Goal: Task Accomplishment & Management: Use online tool/utility

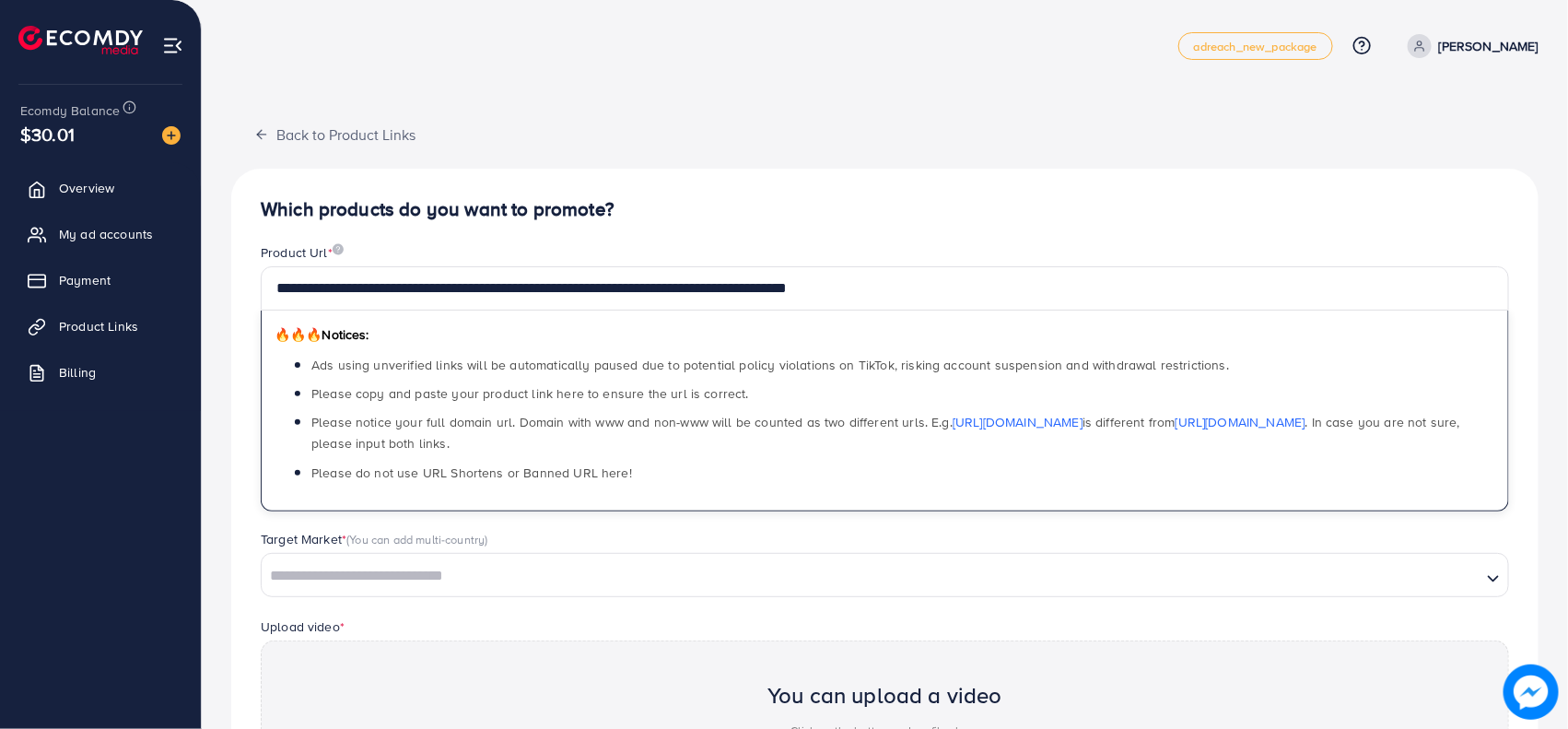
type input "**********"
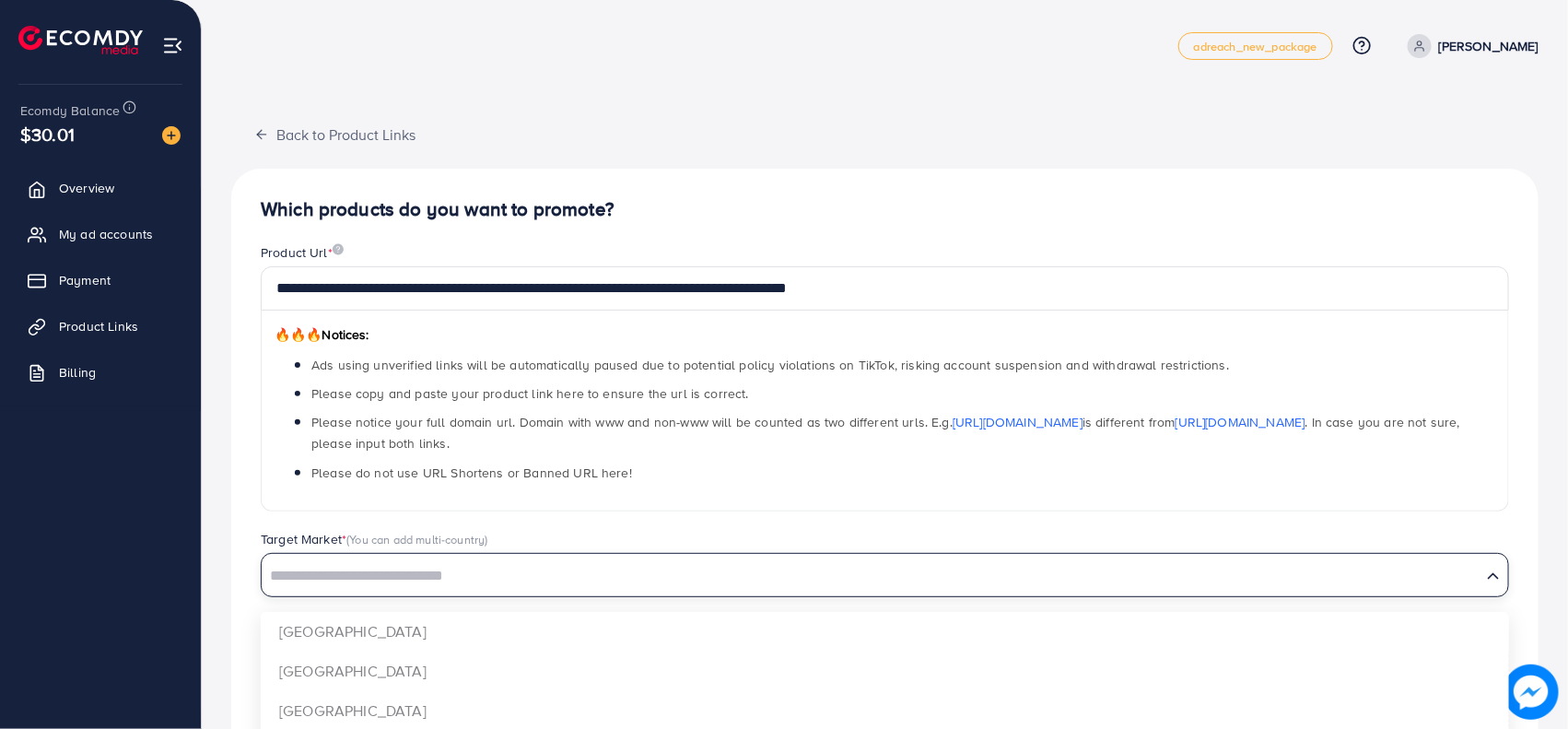
click at [441, 582] on input "Search for option" at bounding box center [872, 577] width 1216 height 29
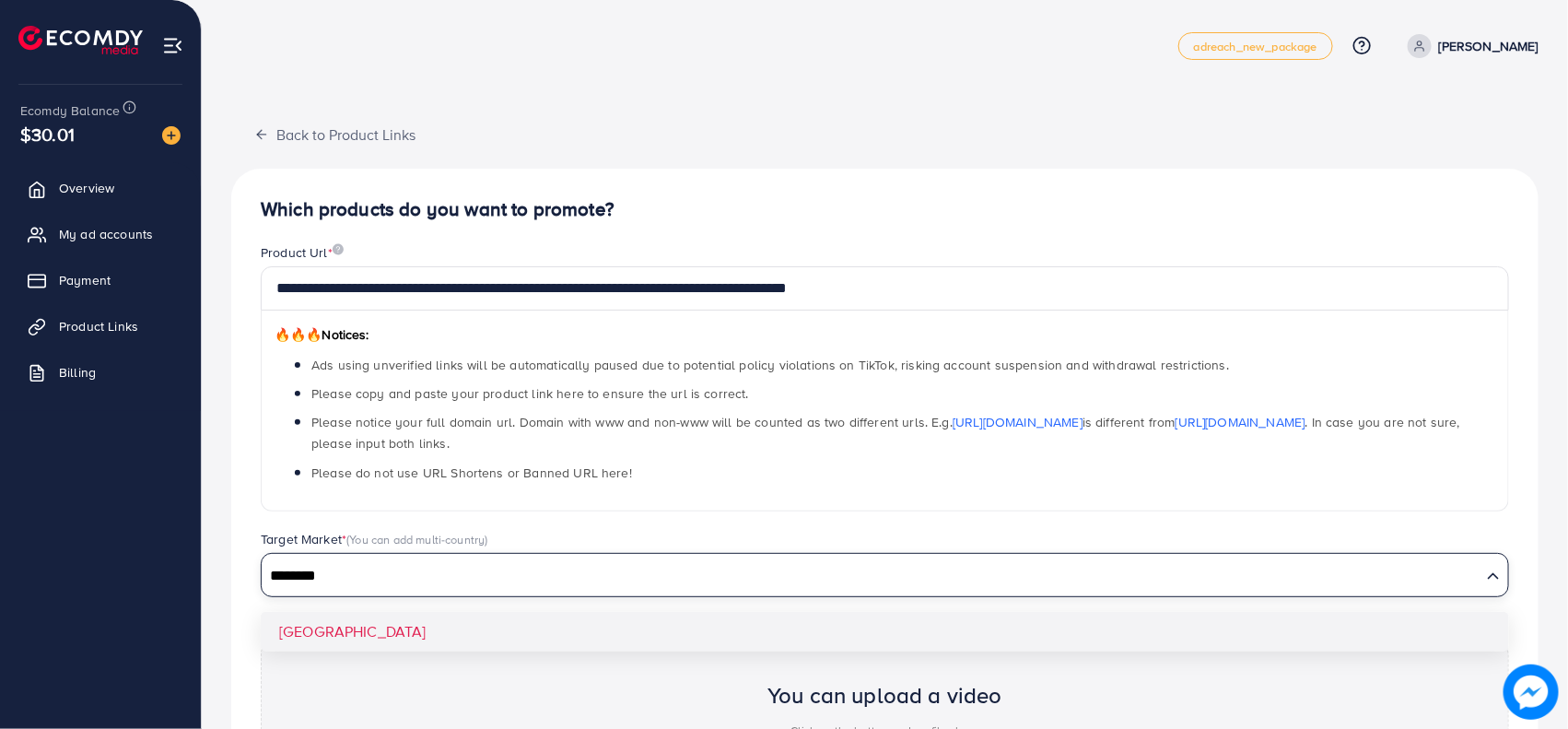
type input "********"
click at [400, 623] on div "**********" at bounding box center [884, 566] width 1307 height 795
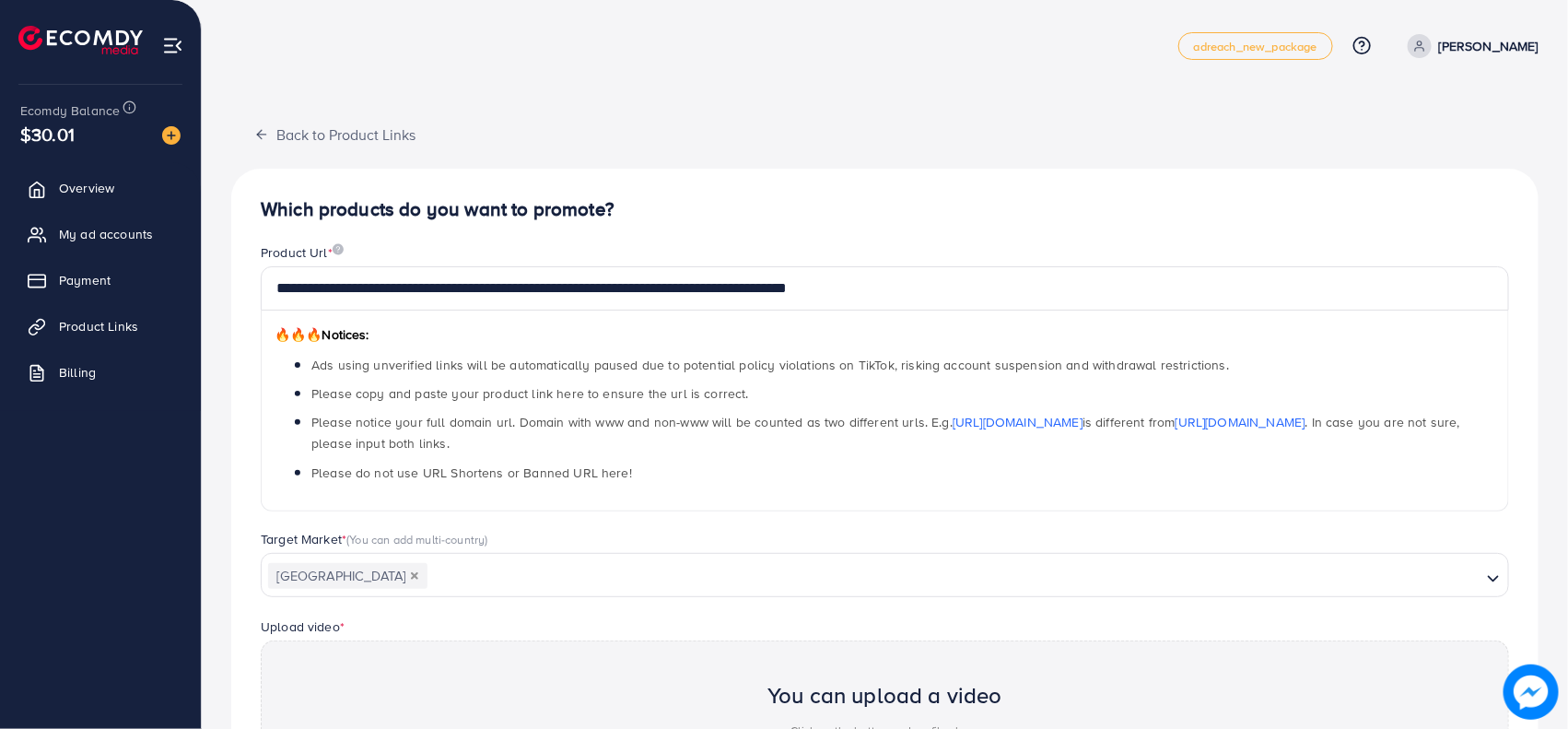
scroll to position [230, 0]
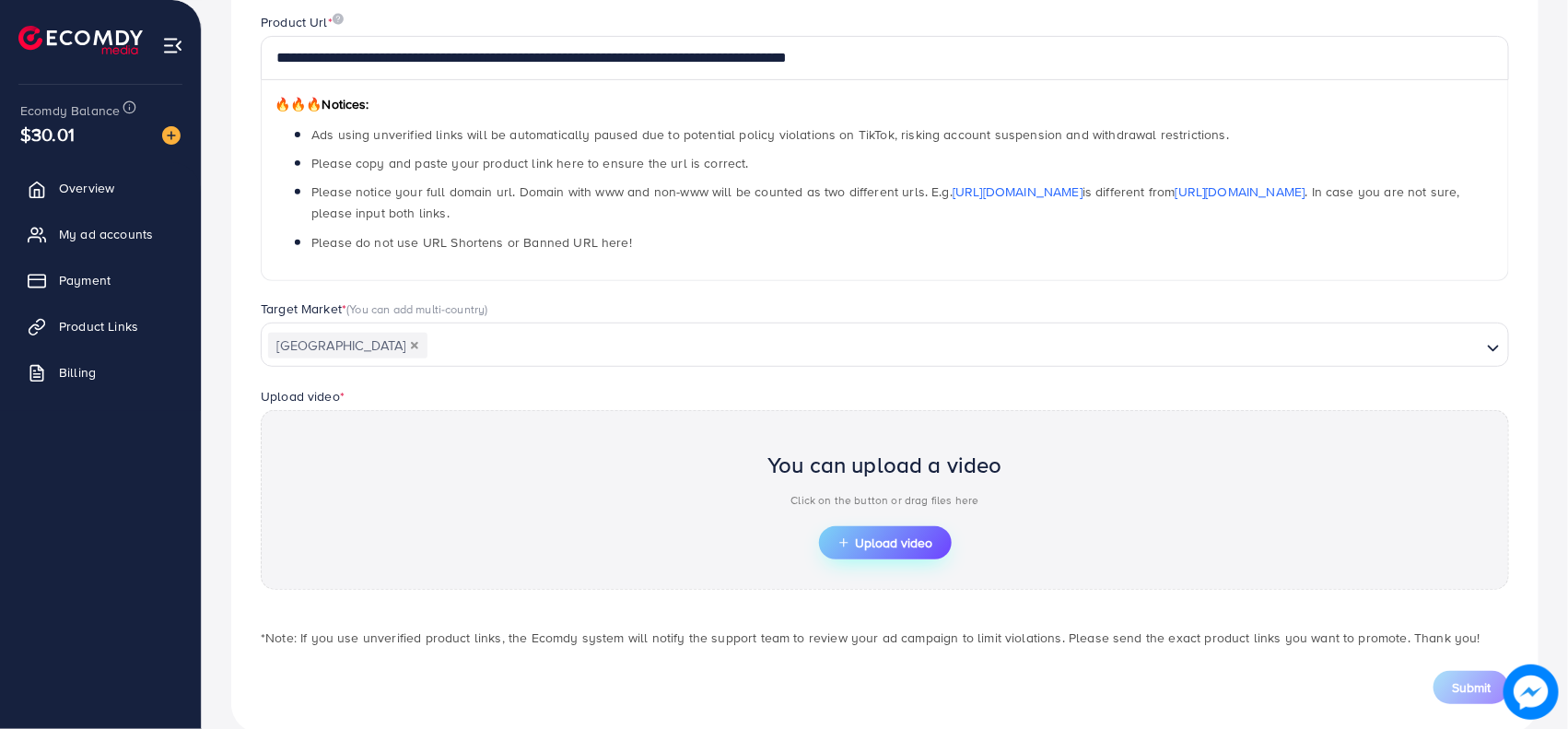
click at [840, 545] on icon "button" at bounding box center [843, 542] width 12 height 12
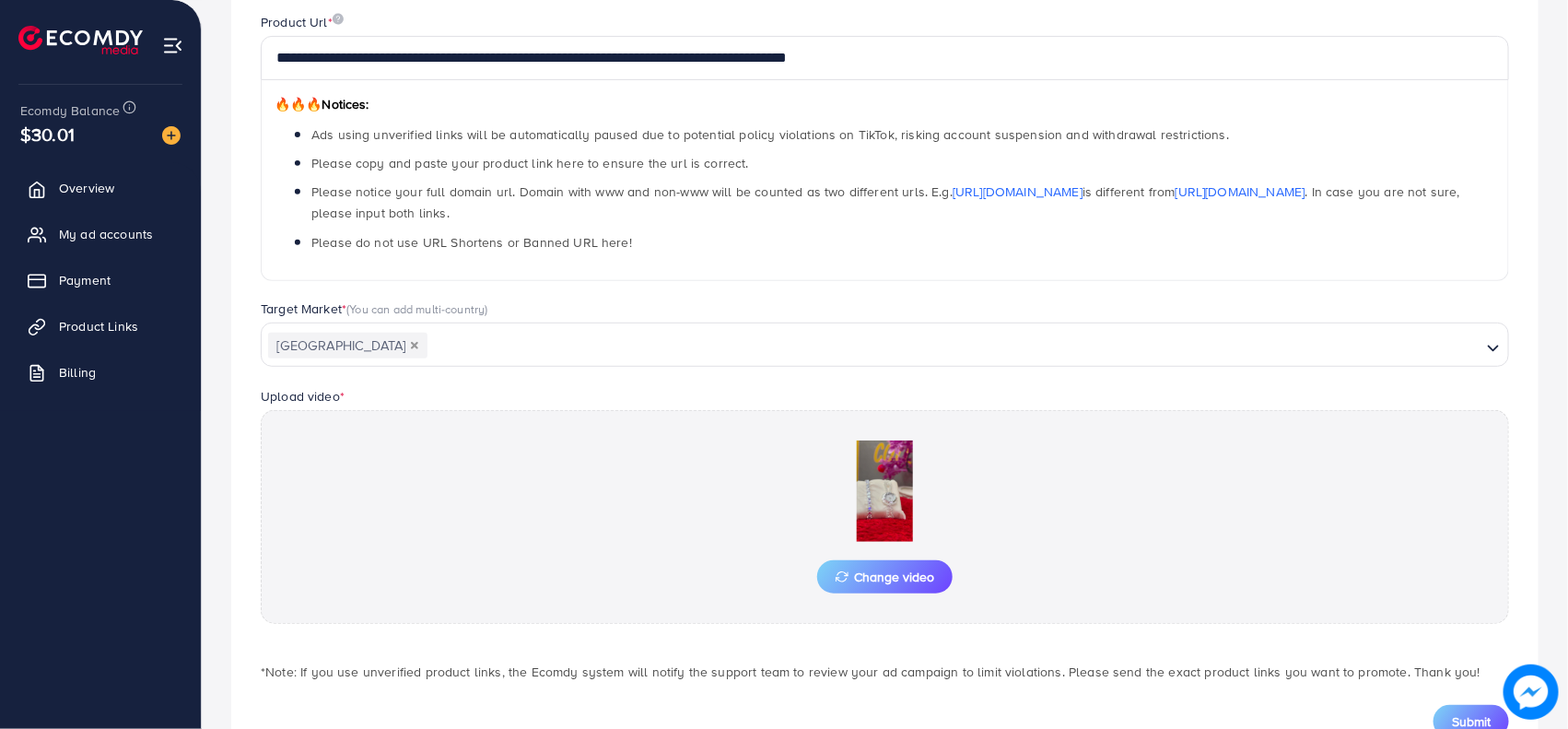
scroll to position [301, 0]
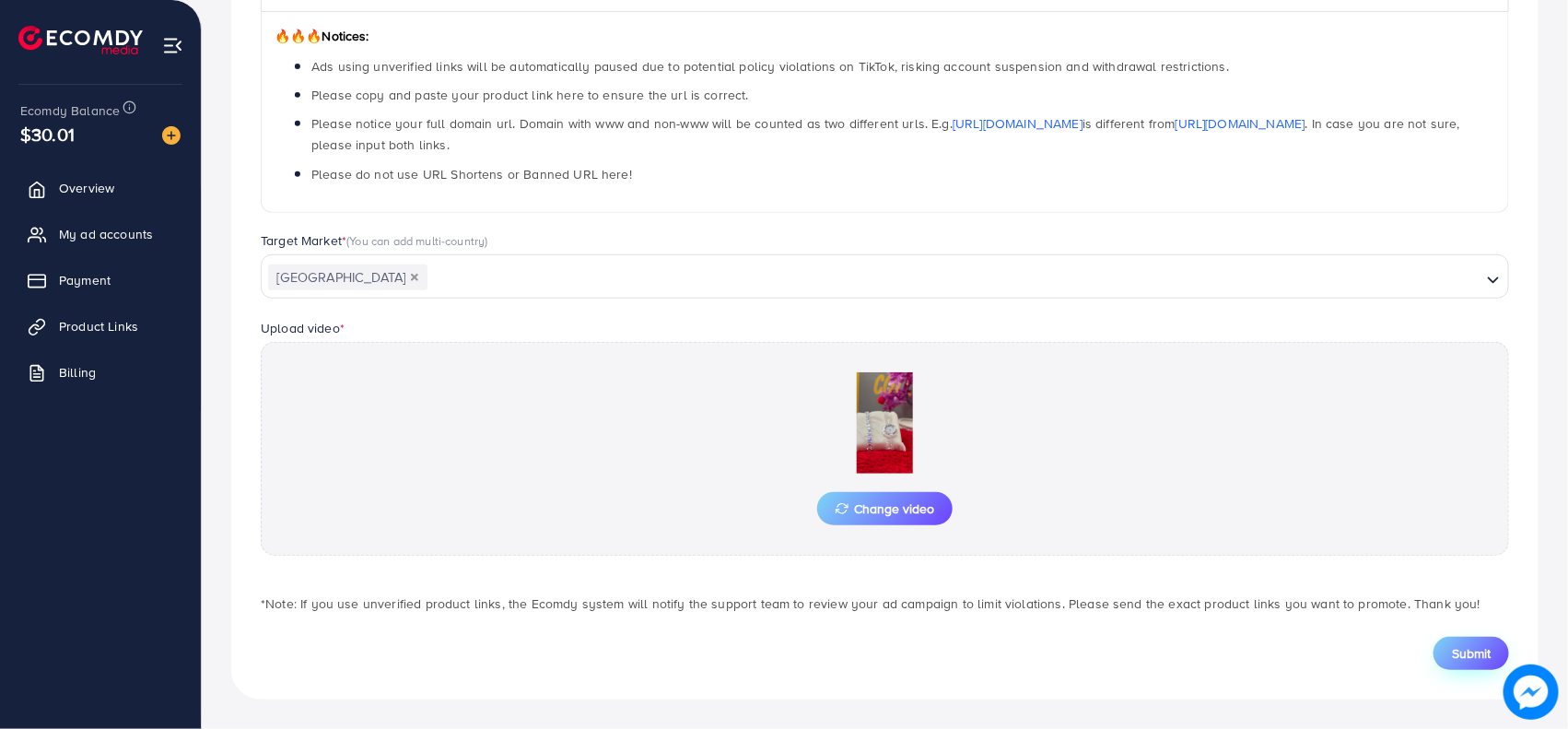
click at [1460, 654] on span "Submit" at bounding box center [1471, 652] width 38 height 18
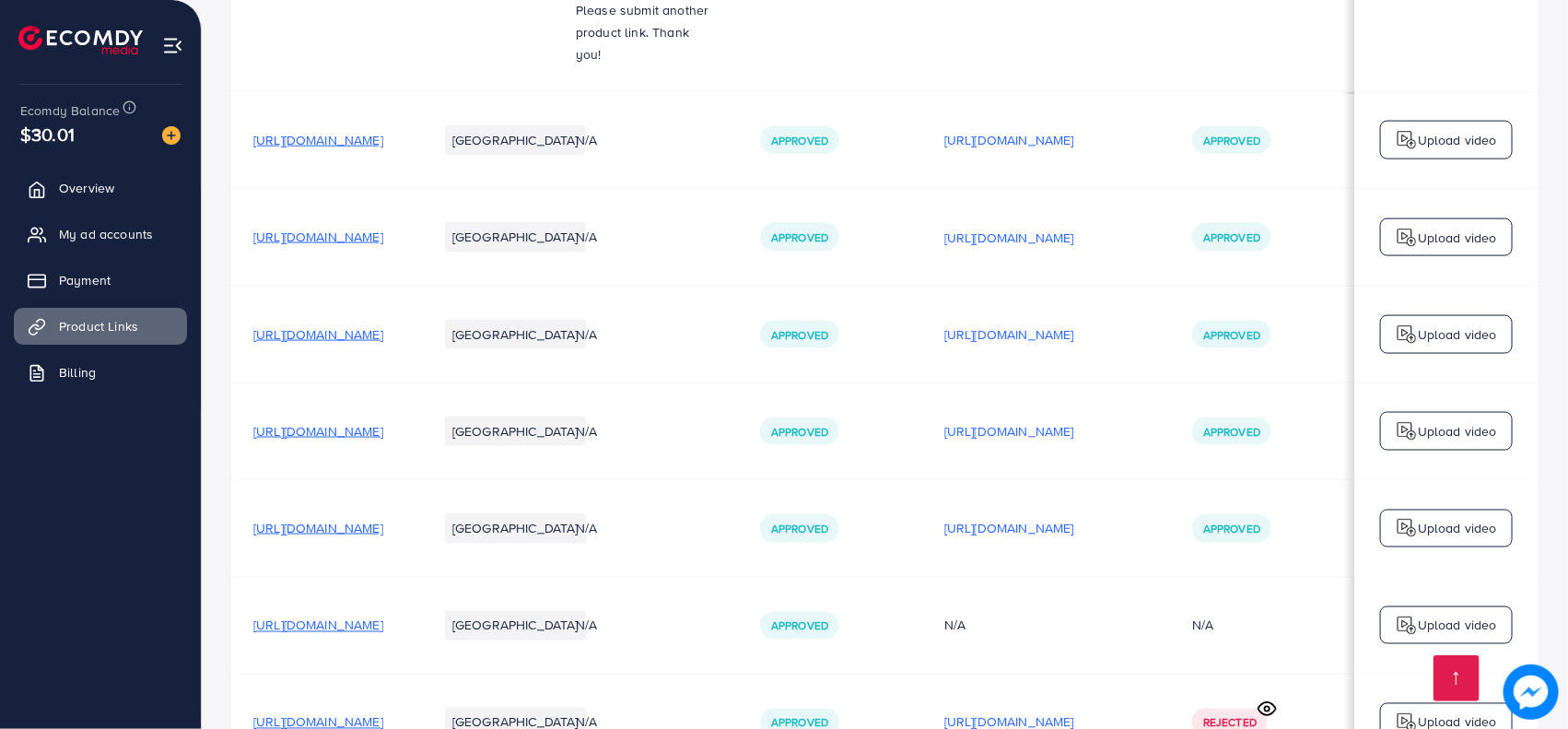
scroll to position [1223, 0]
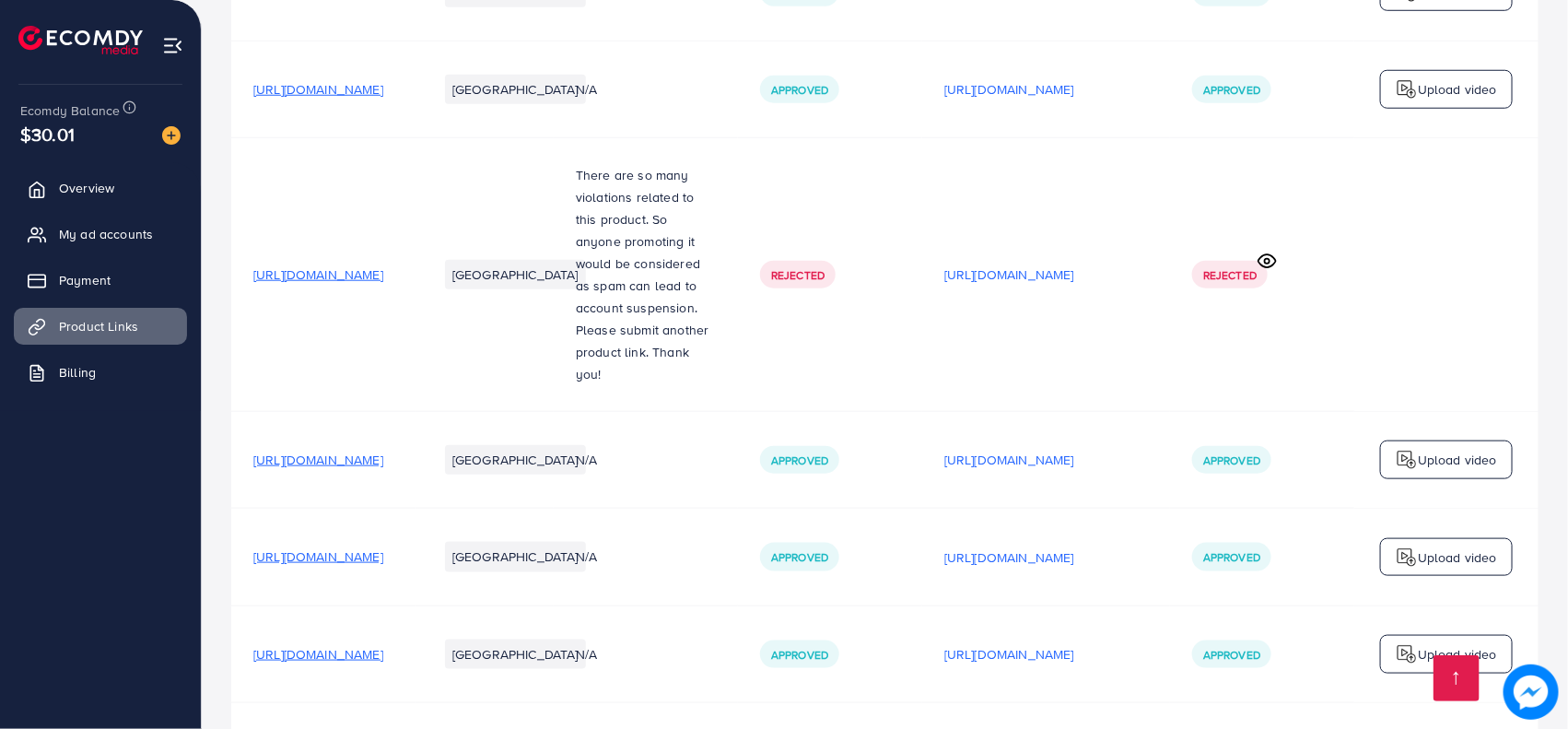
scroll to position [1223, 0]
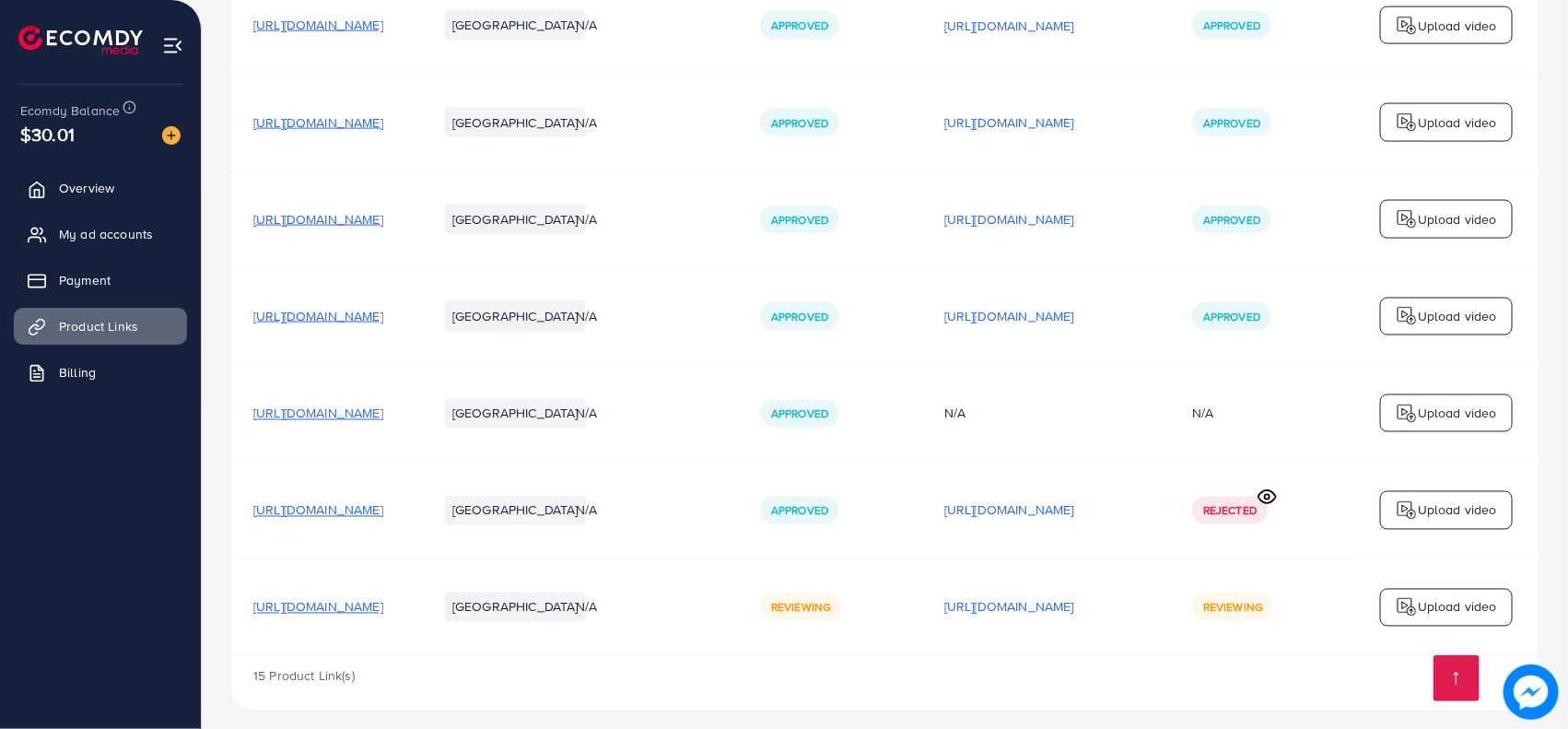
scroll to position [1223, 0]
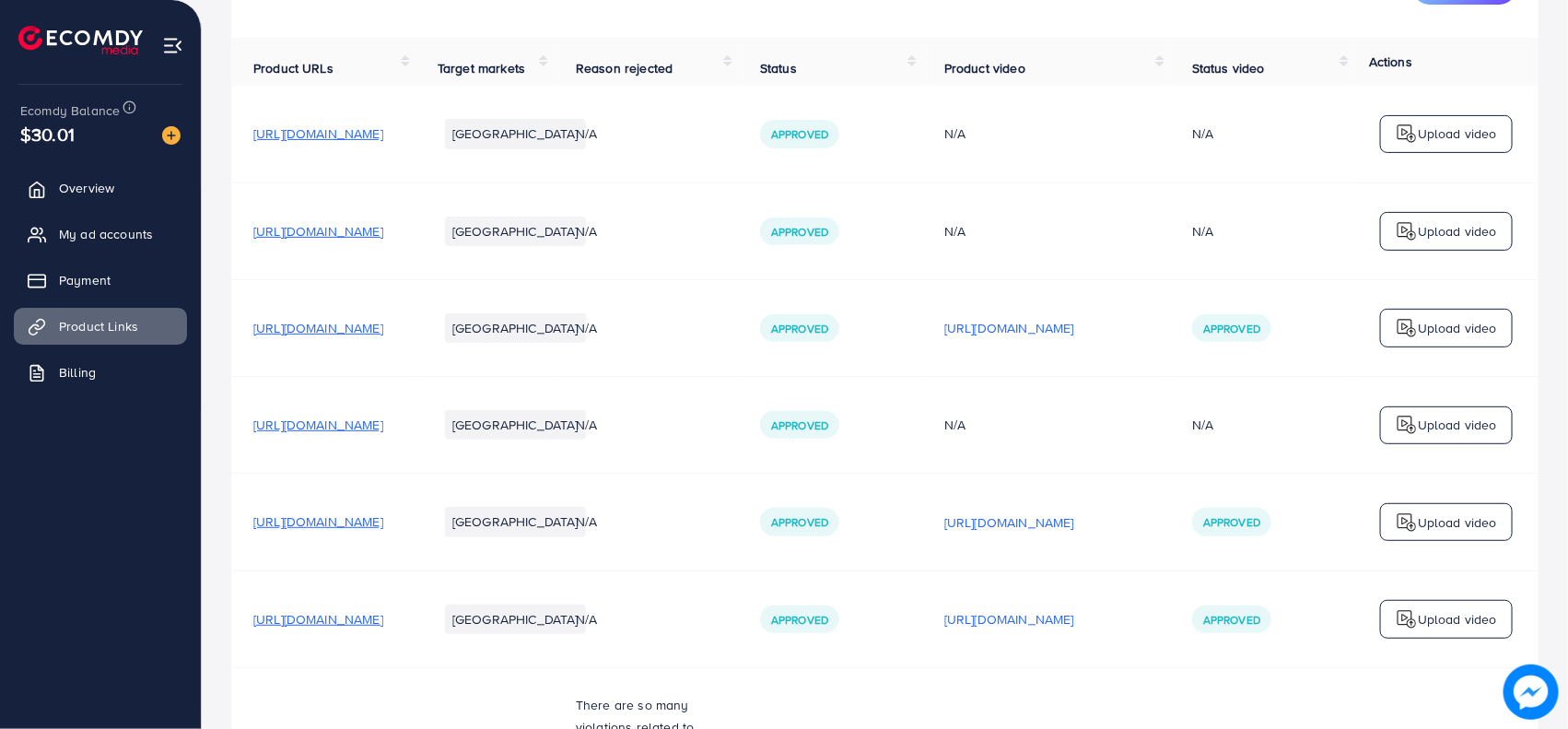
scroll to position [1223, 0]
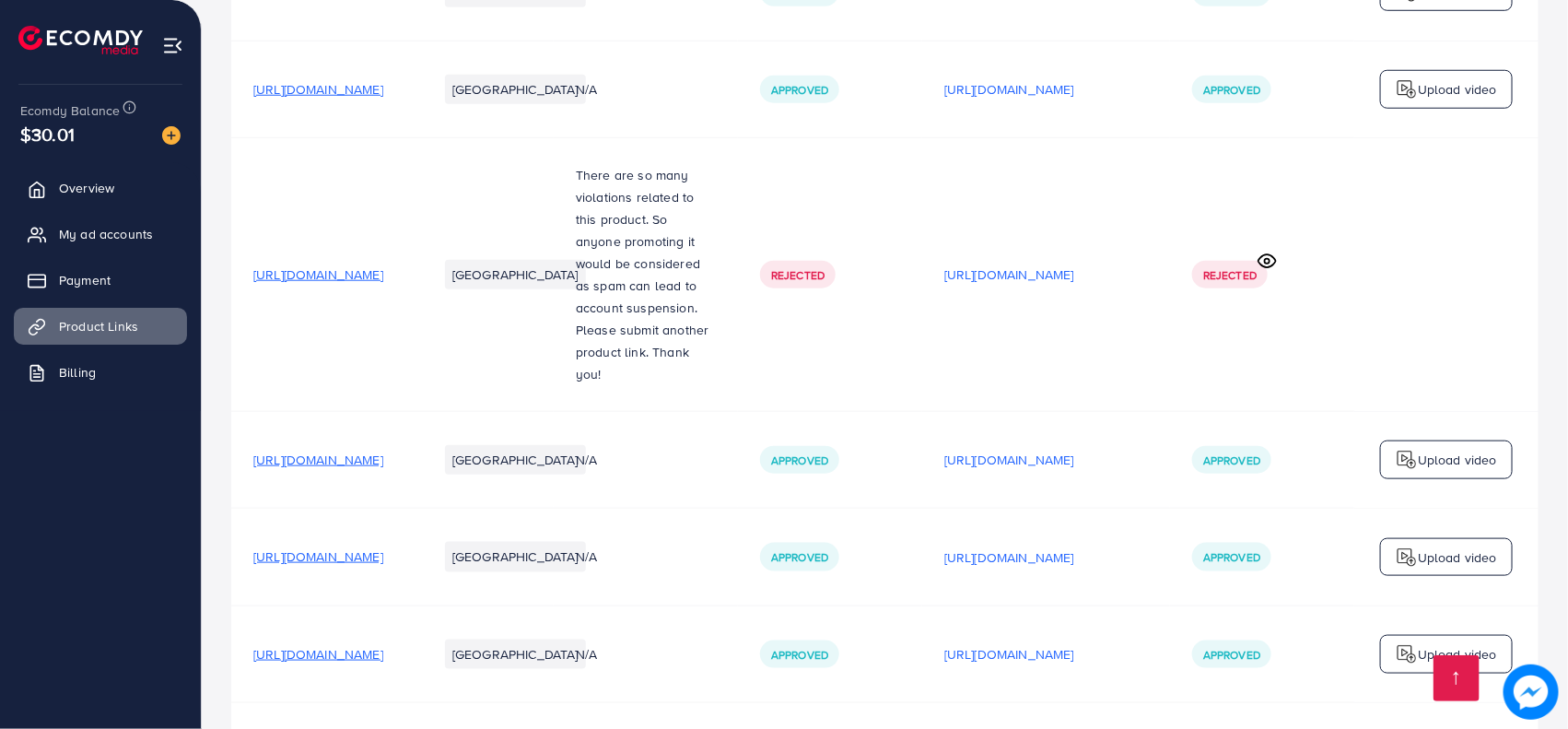
scroll to position [1223, 0]
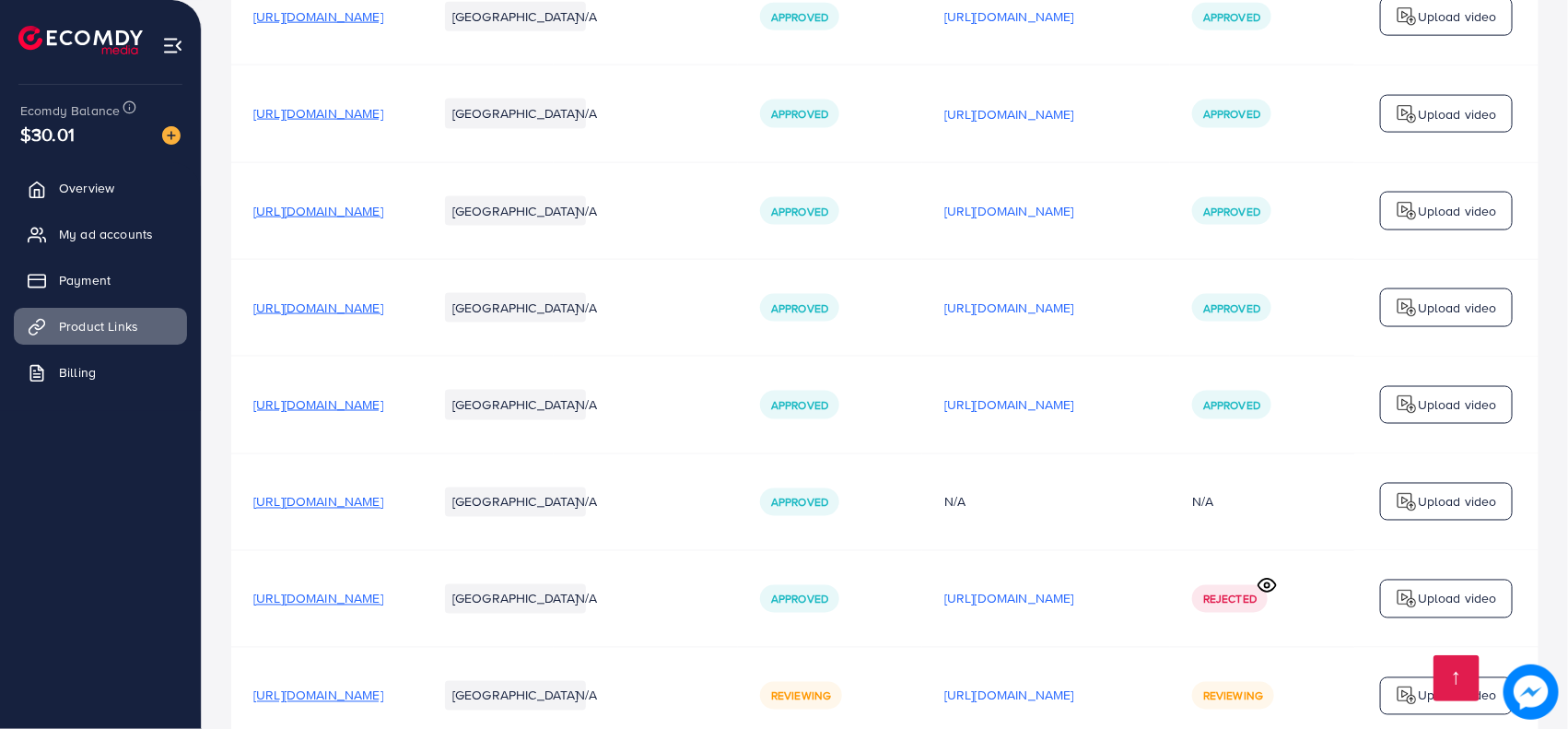
scroll to position [1223, 0]
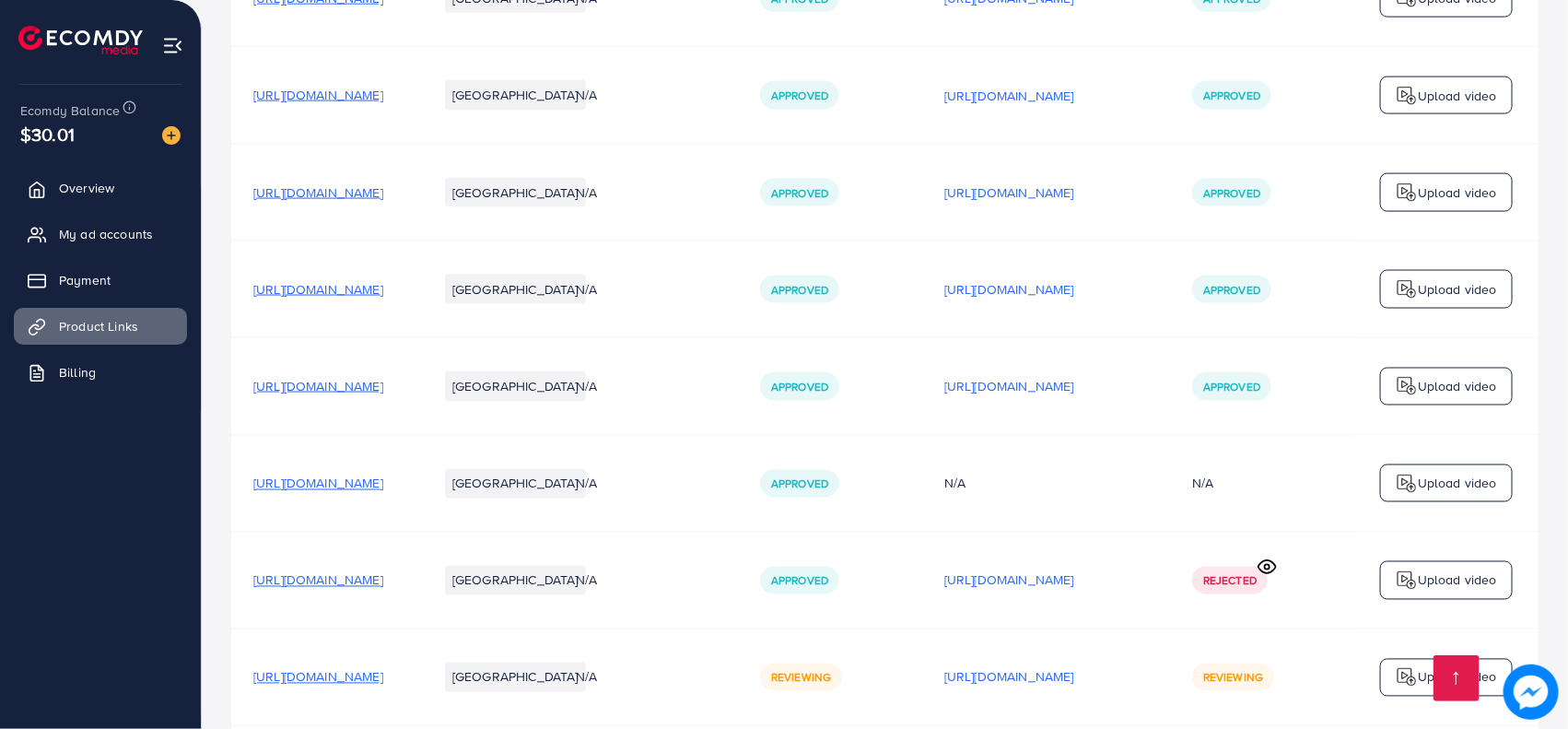
scroll to position [1223, 0]
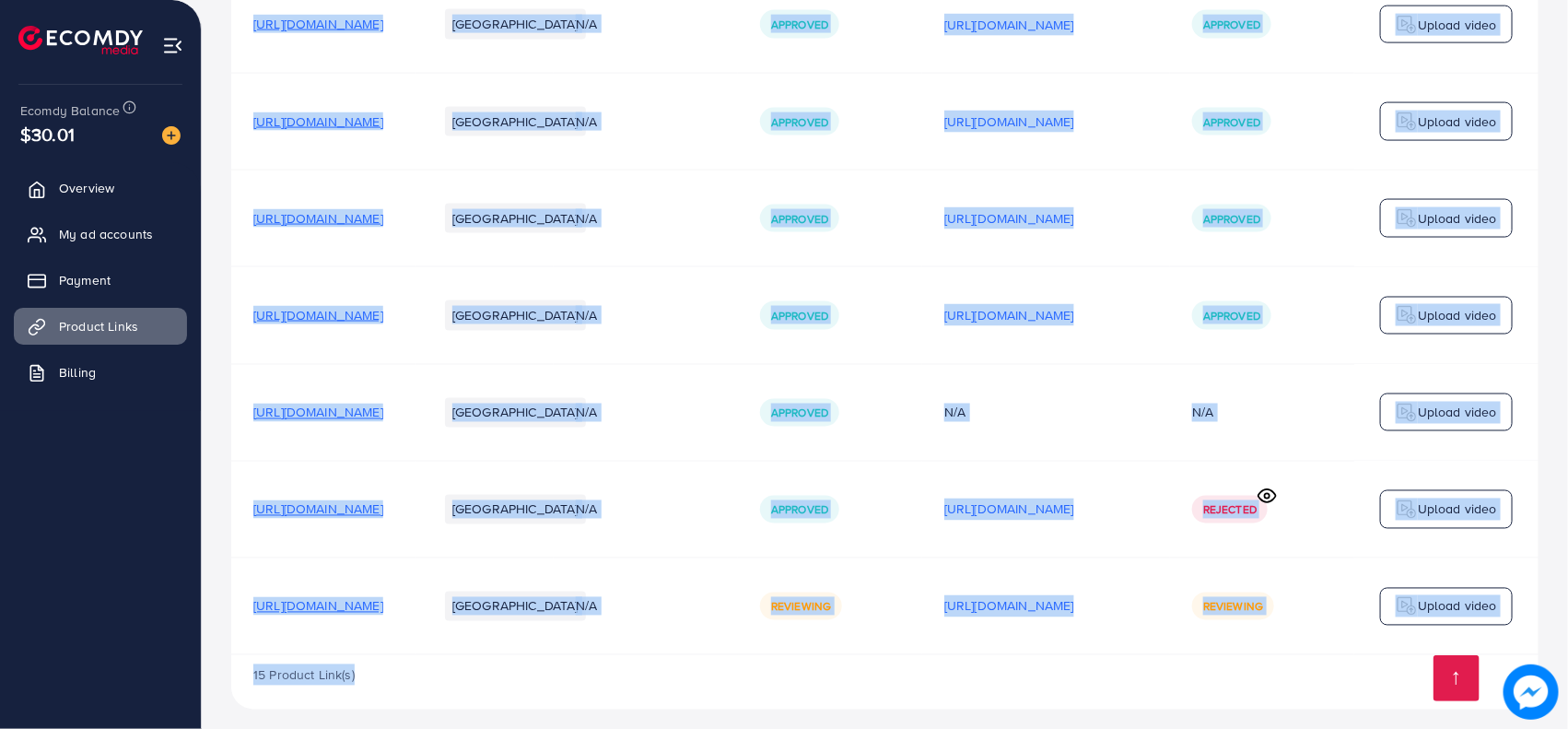
drag, startPoint x: 798, startPoint y: 647, endPoint x: 1101, endPoint y: 645, distance: 303.0
drag, startPoint x: 1102, startPoint y: 640, endPoint x: 1217, endPoint y: 640, distance: 115.0
click at [1170, 640] on td "[URL][DOMAIN_NAME]" at bounding box center [1046, 606] width 248 height 97
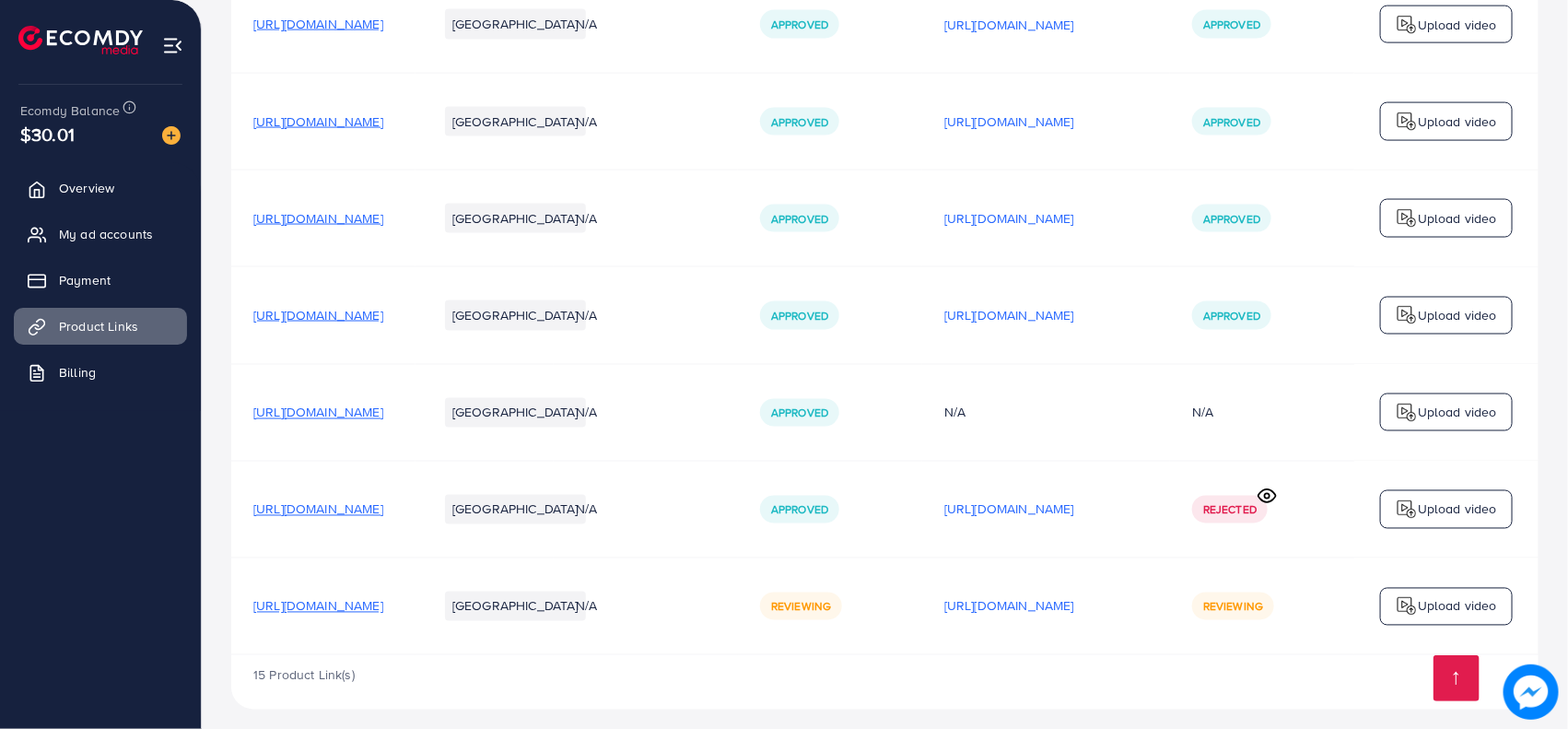
click at [1217, 655] on div "15 Product Link(s)" at bounding box center [884, 682] width 1307 height 54
drag, startPoint x: 1246, startPoint y: 647, endPoint x: 1159, endPoint y: 648, distance: 87.0
click at [1159, 655] on div "15 Product Link(s)" at bounding box center [884, 682] width 1307 height 54
